Goal: Task Accomplishment & Management: Manage account settings

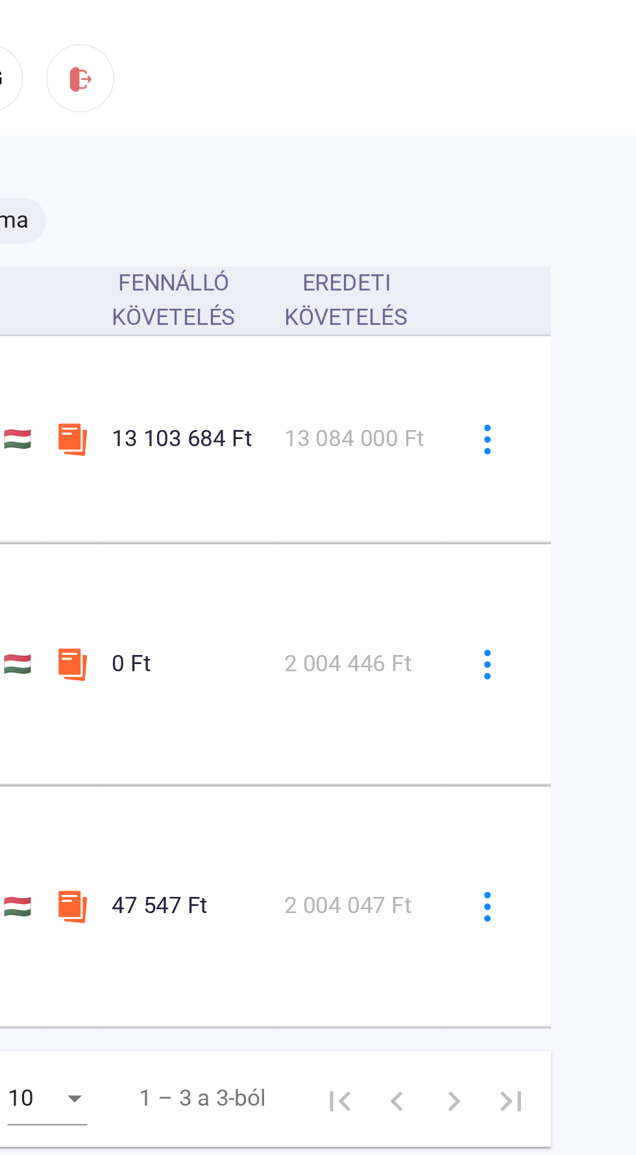
click at [580, 425] on td at bounding box center [573, 413] width 48 height 110
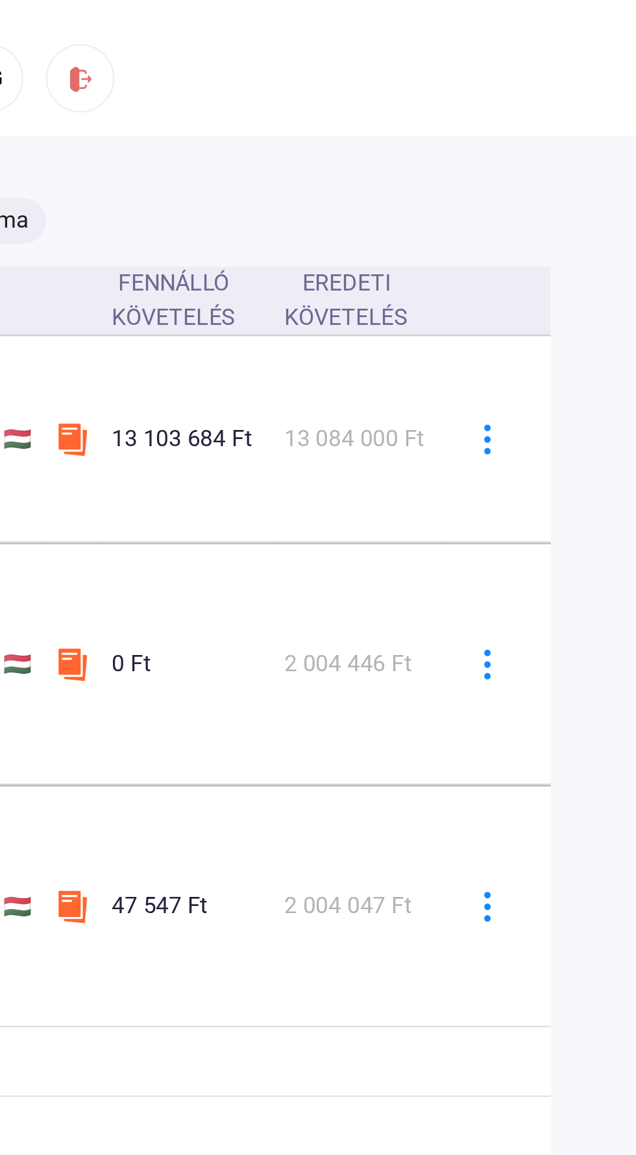
click at [571, 413] on img at bounding box center [568, 413] width 14 height 14
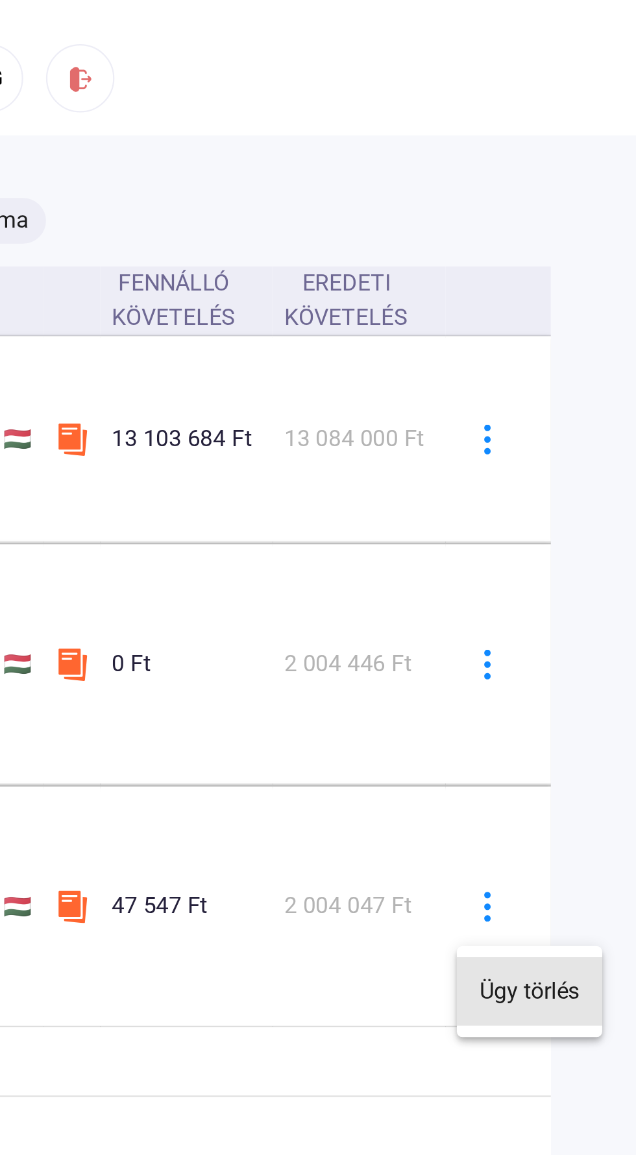
click at [598, 457] on button "Ügy törlés" at bounding box center [587, 451] width 66 height 31
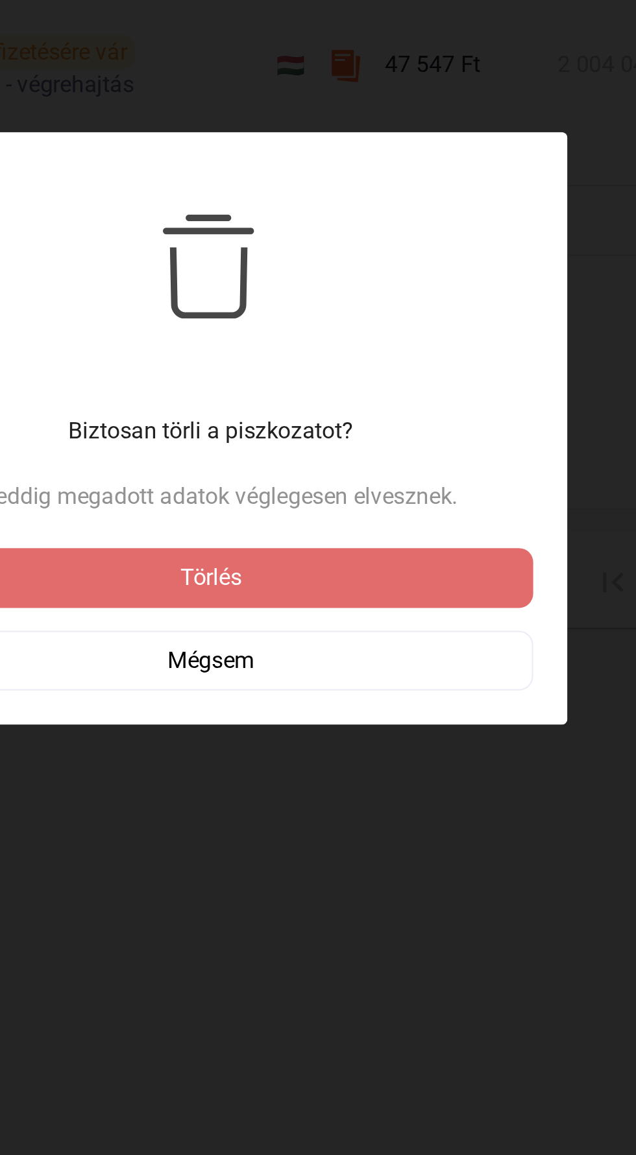
click at [413, 645] on div "Törlés" at bounding box center [317, 646] width 285 height 16
